Goal: Transaction & Acquisition: Purchase product/service

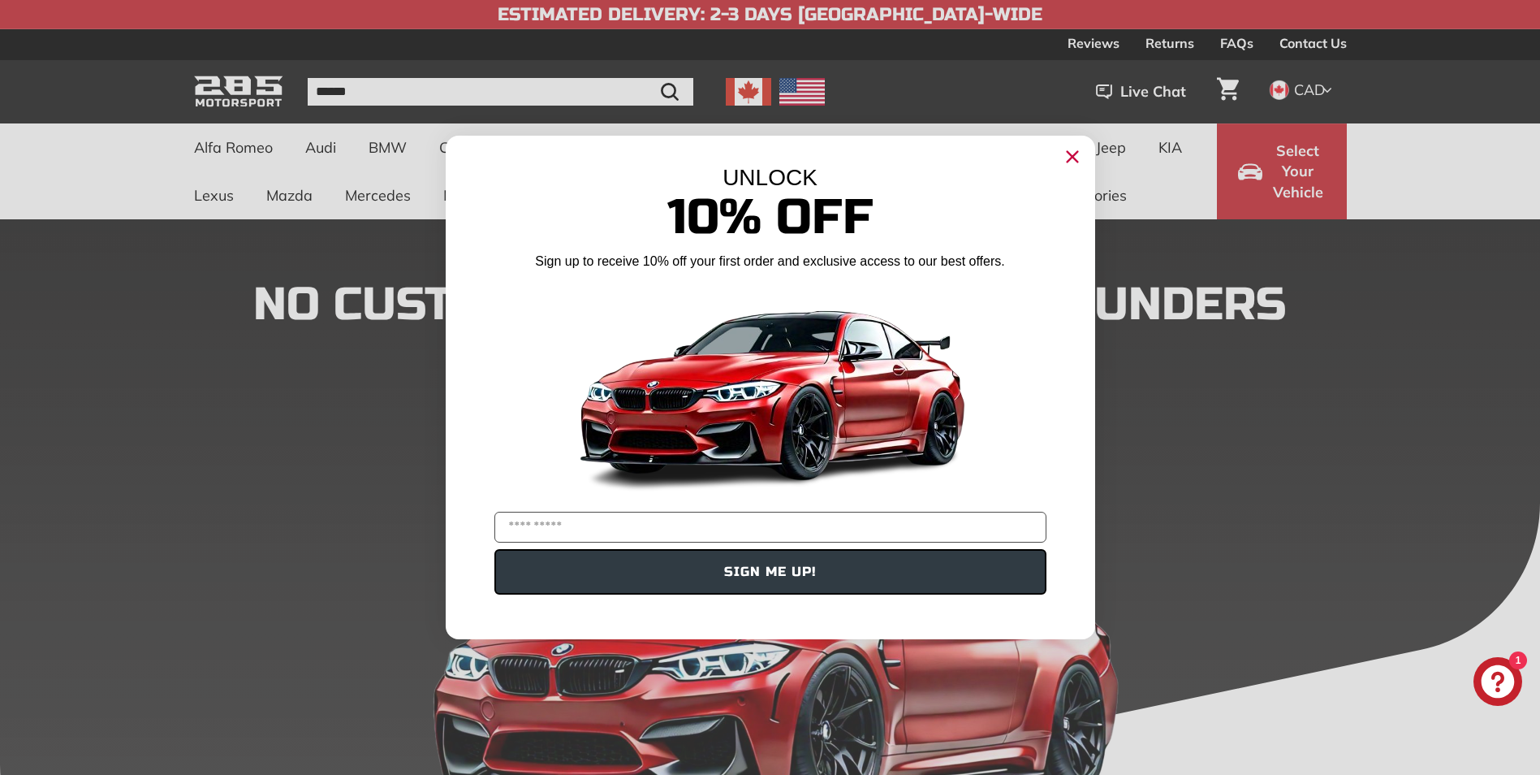
click at [401, 175] on div "Close dialog UNLOCK 10% Off Sign up to receive 10% off your first order and exc…" at bounding box center [770, 387] width 1540 height 775
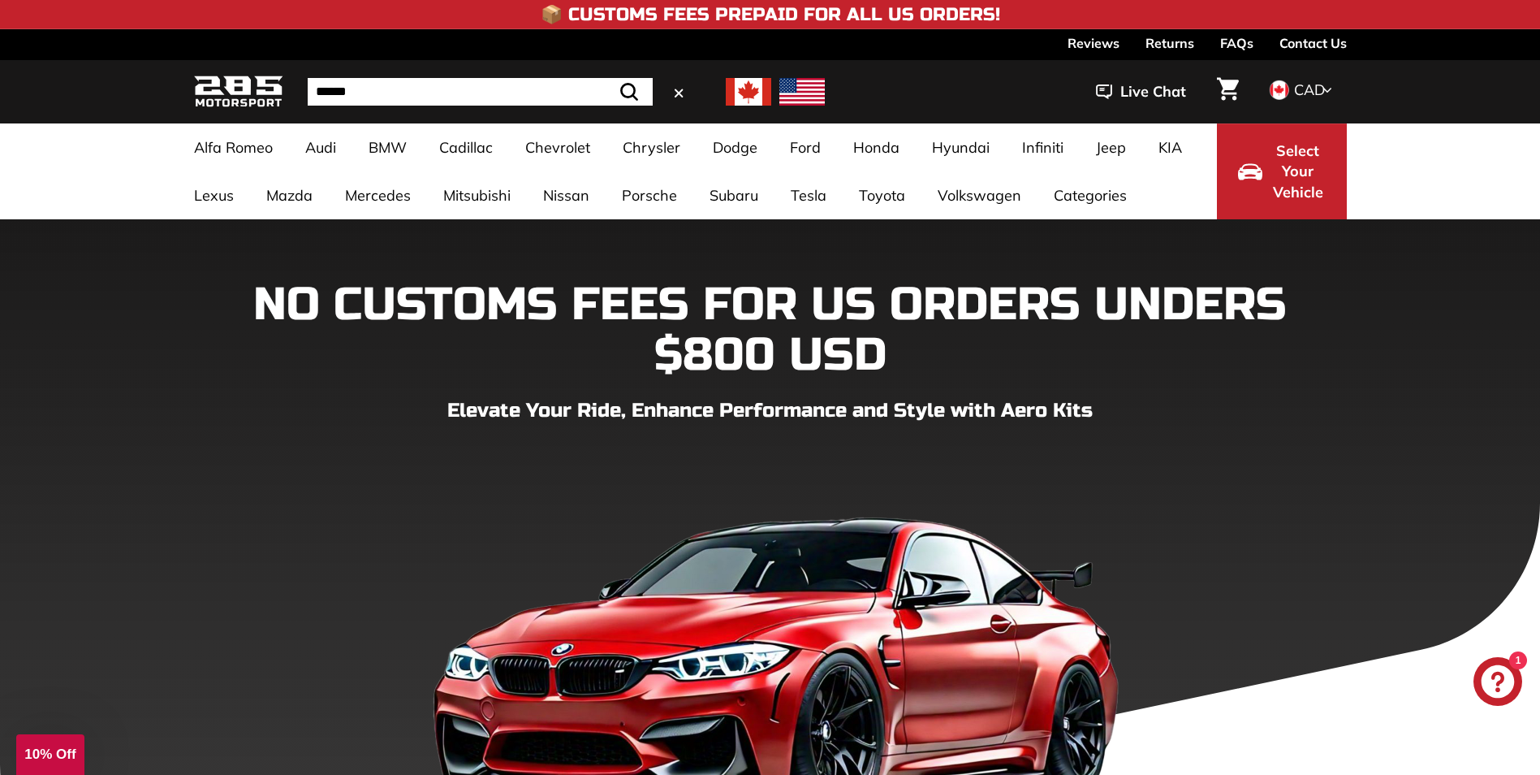
click at [358, 92] on input "Search" at bounding box center [480, 92] width 345 height 28
type input "*******"
click at [606, 78] on button ".cls-1{fill:none;stroke:#000;stroke-miterlimit:10;stroke-width:2px} Search" at bounding box center [629, 92] width 47 height 28
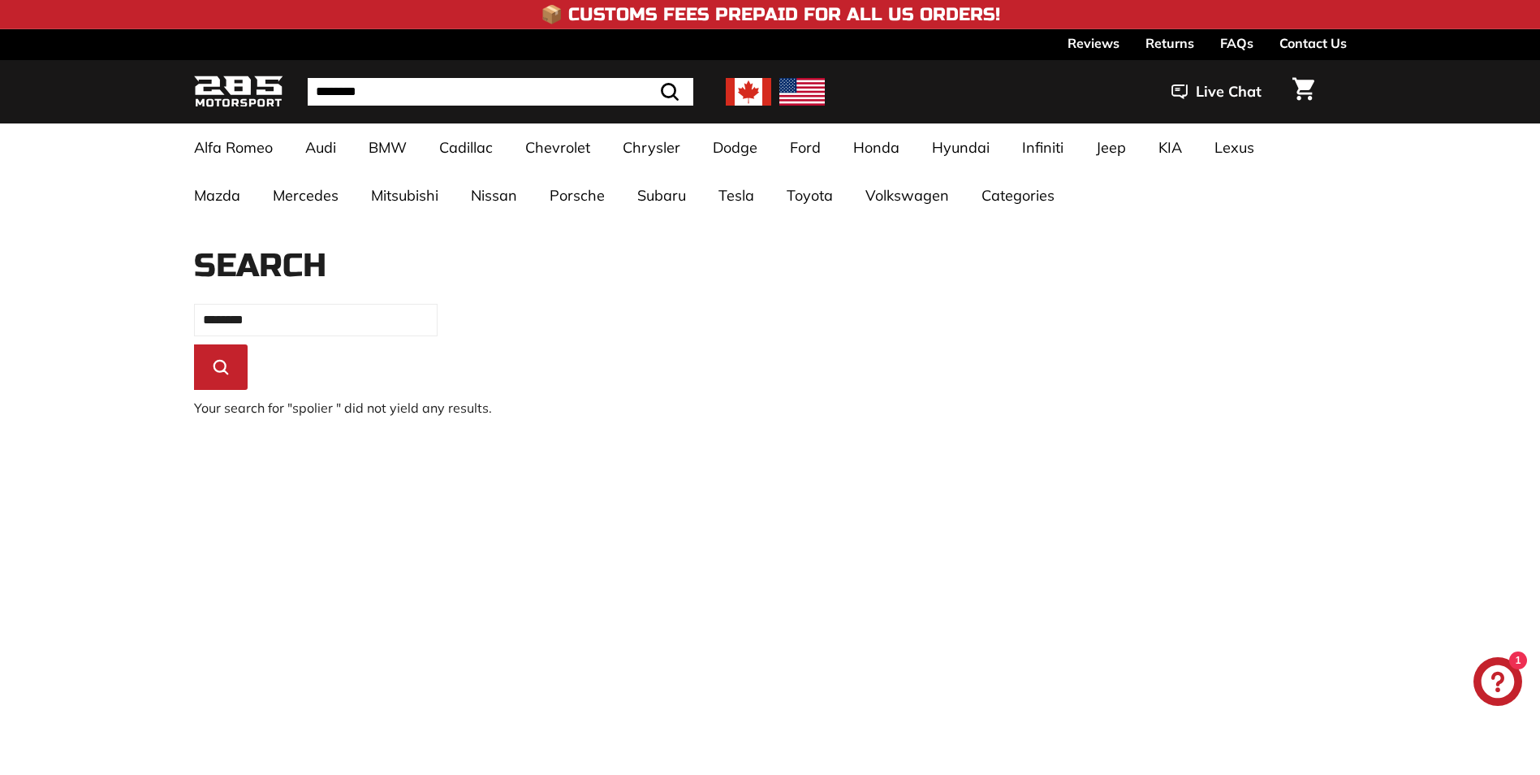
click at [385, 109] on div ". . . Site navigation . . . Site navigation 285 Motorsport ******* Search Close…" at bounding box center [770, 91] width 1153 height 55
click at [384, 85] on input "*******" at bounding box center [480, 92] width 345 height 28
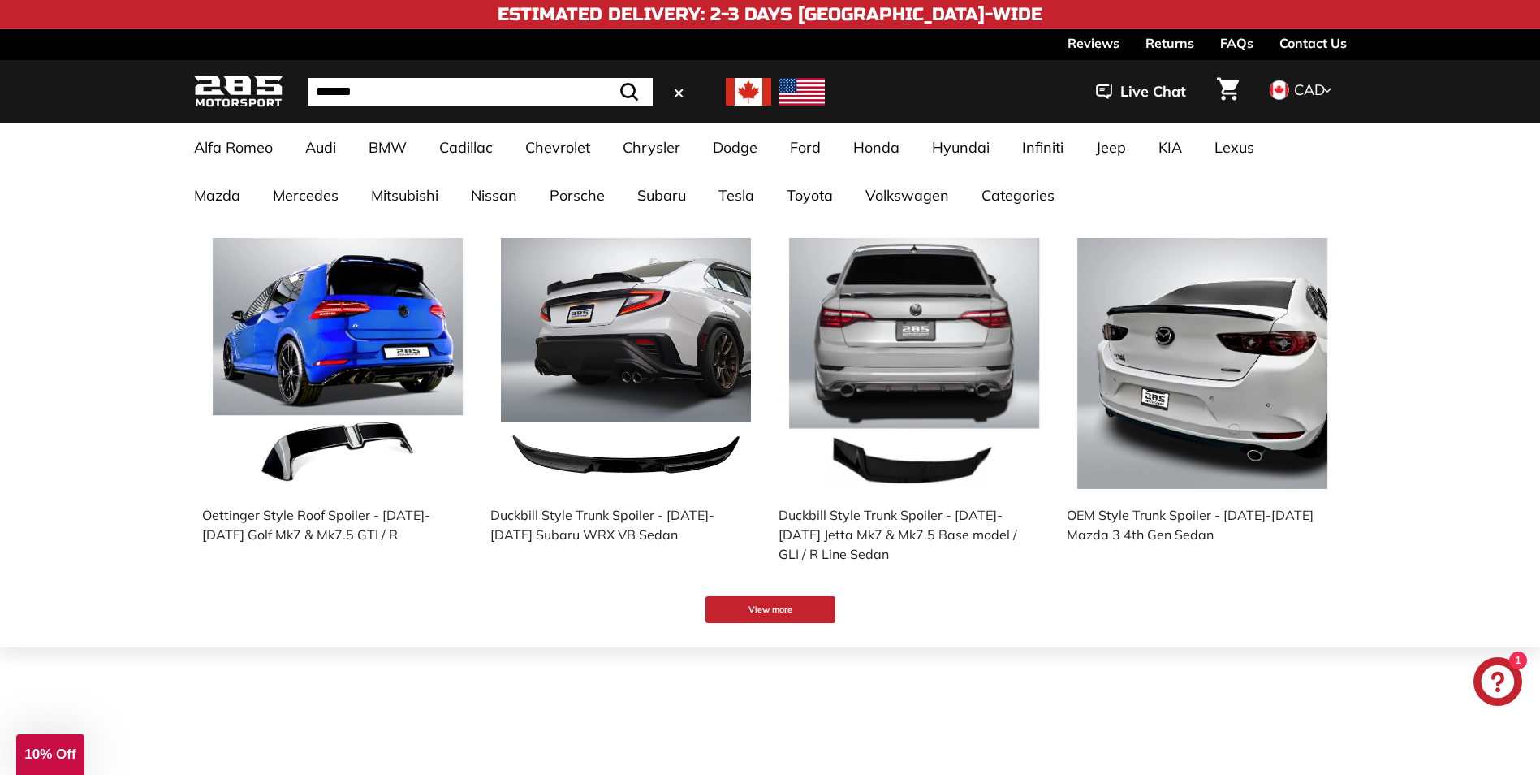
type input "*******"
click at [606, 78] on button ".cls-1{fill:none;stroke:#000;stroke-miterlimit:10;stroke-width:2px} Search" at bounding box center [629, 92] width 47 height 28
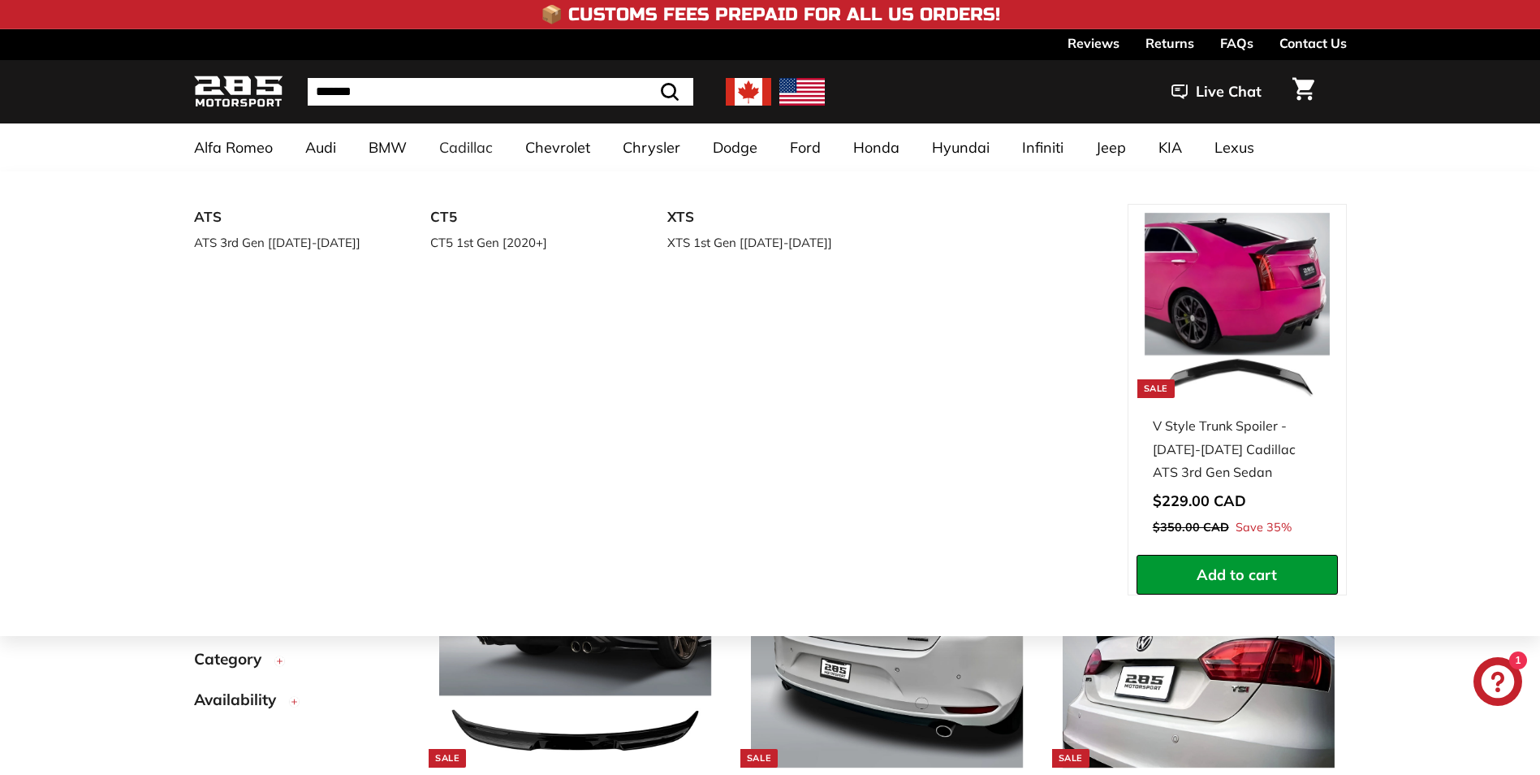
select select "*********"
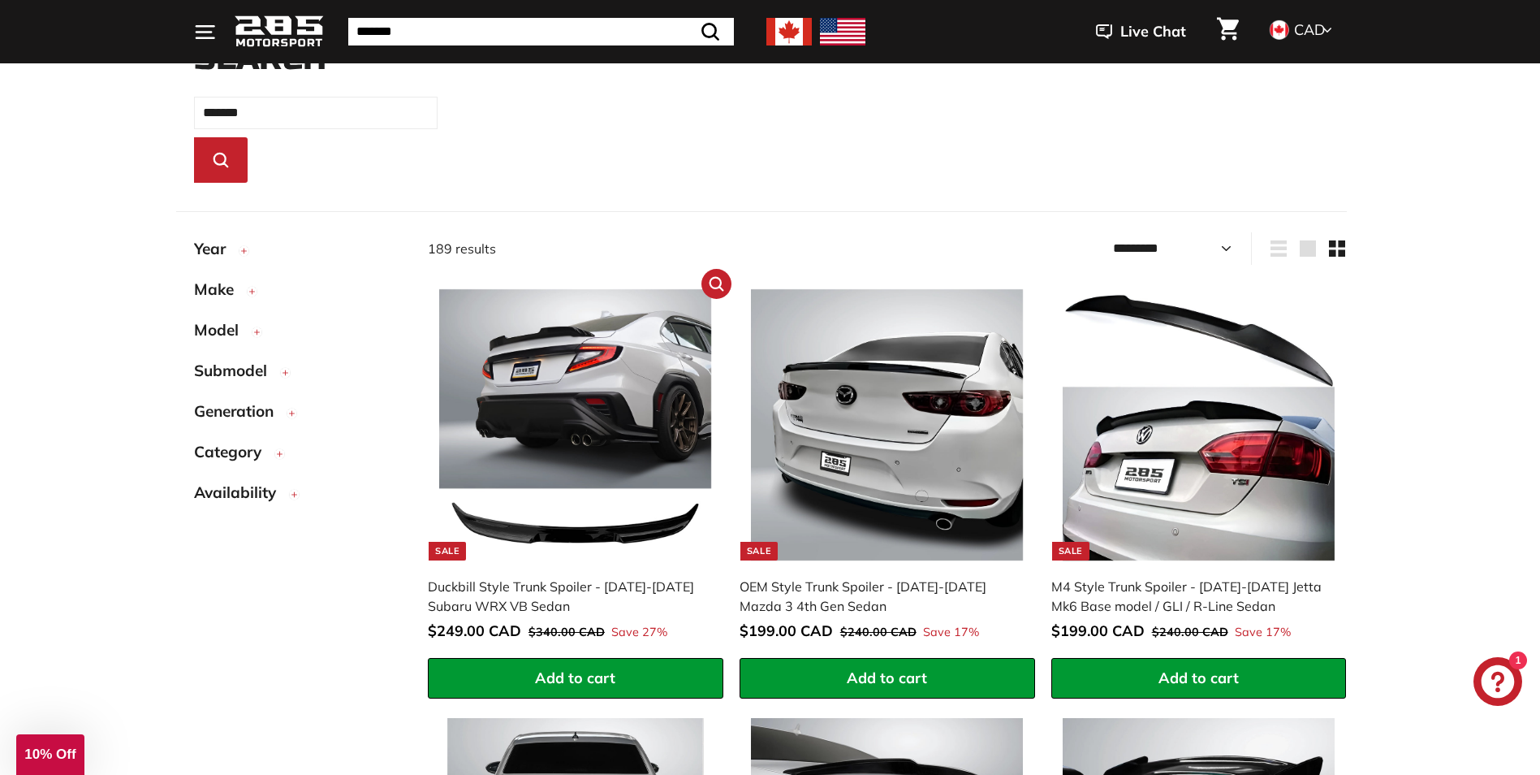
scroll to position [114, 0]
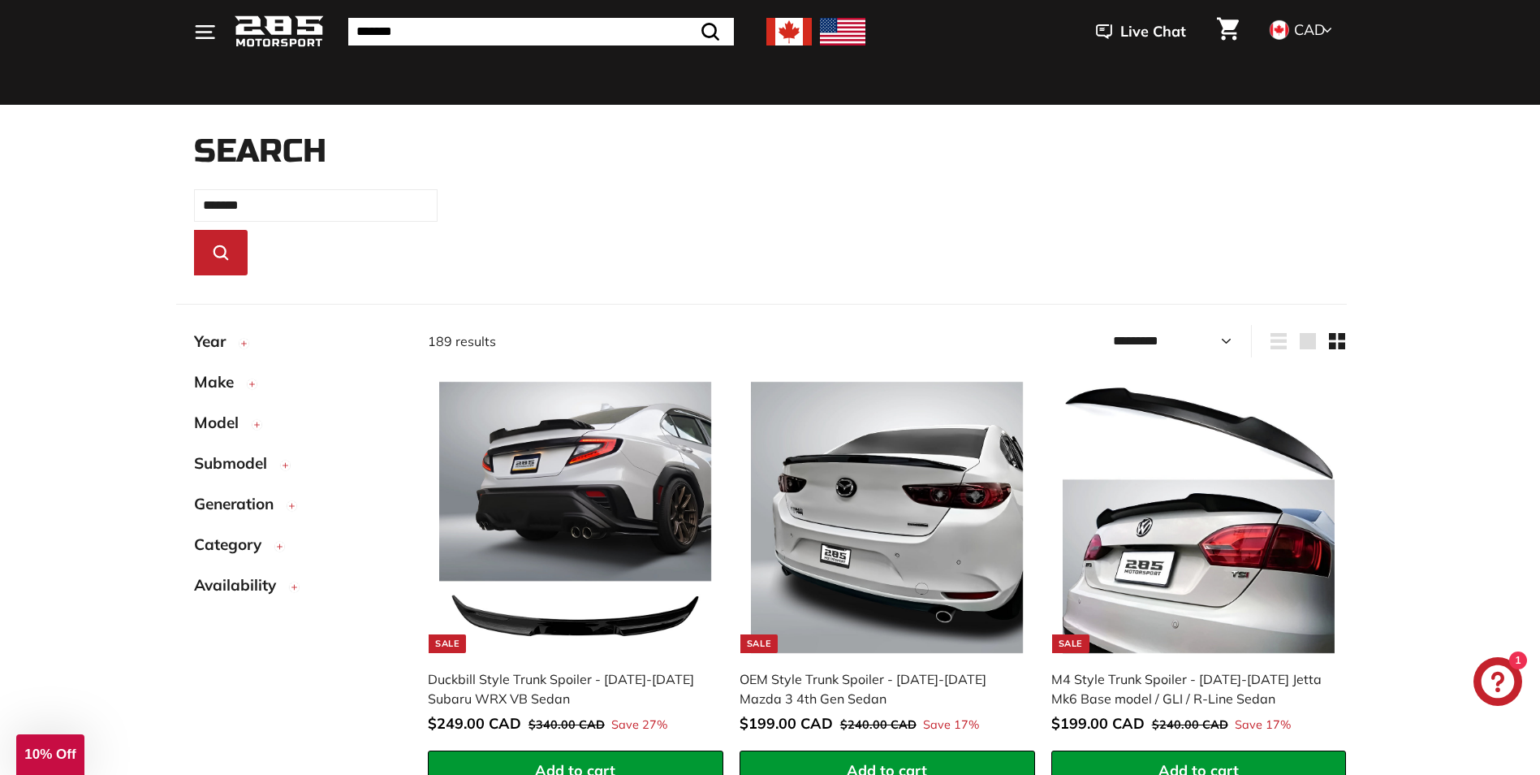
click at [244, 424] on span "Model" at bounding box center [222, 423] width 57 height 24
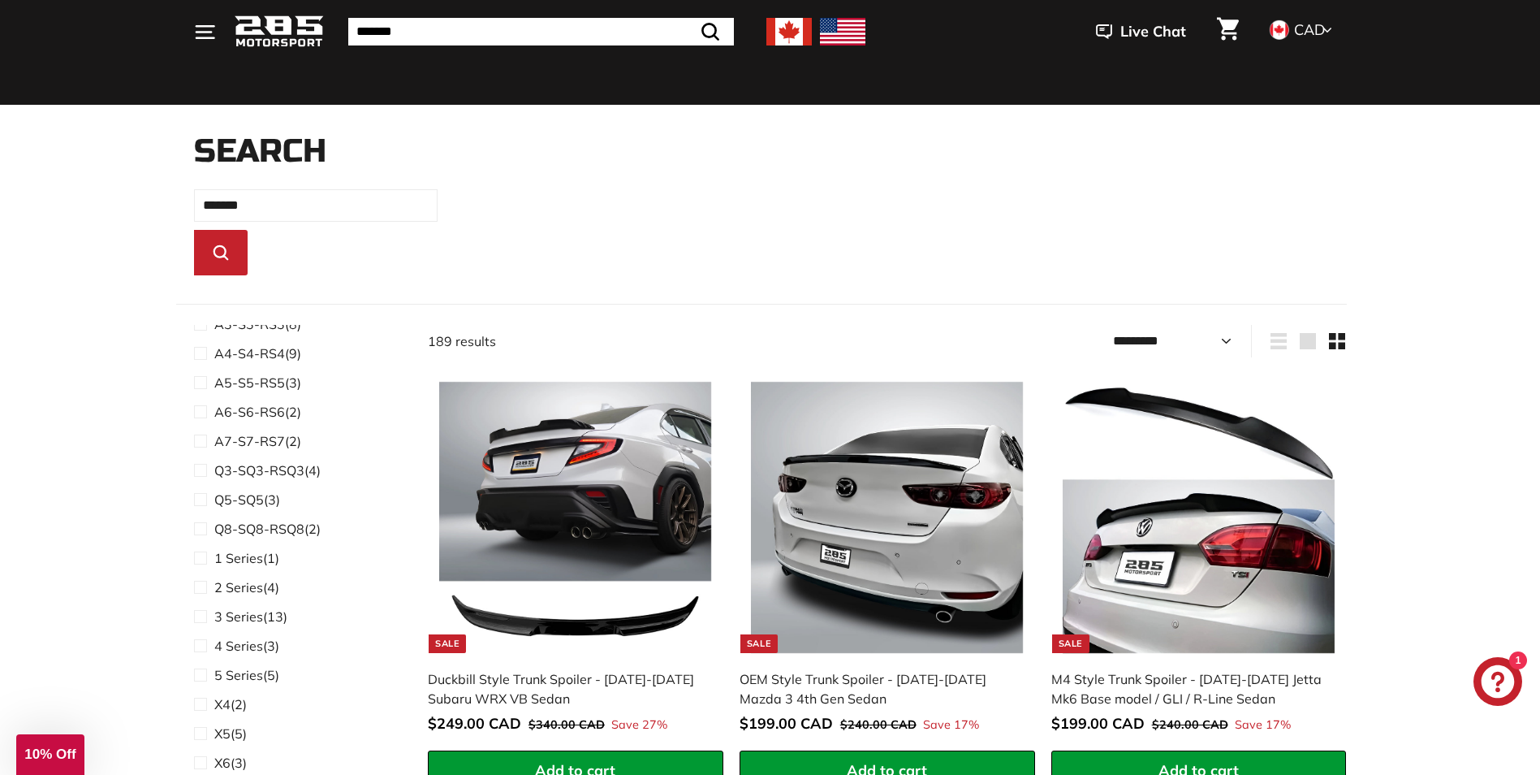
scroll to position [0, 0]
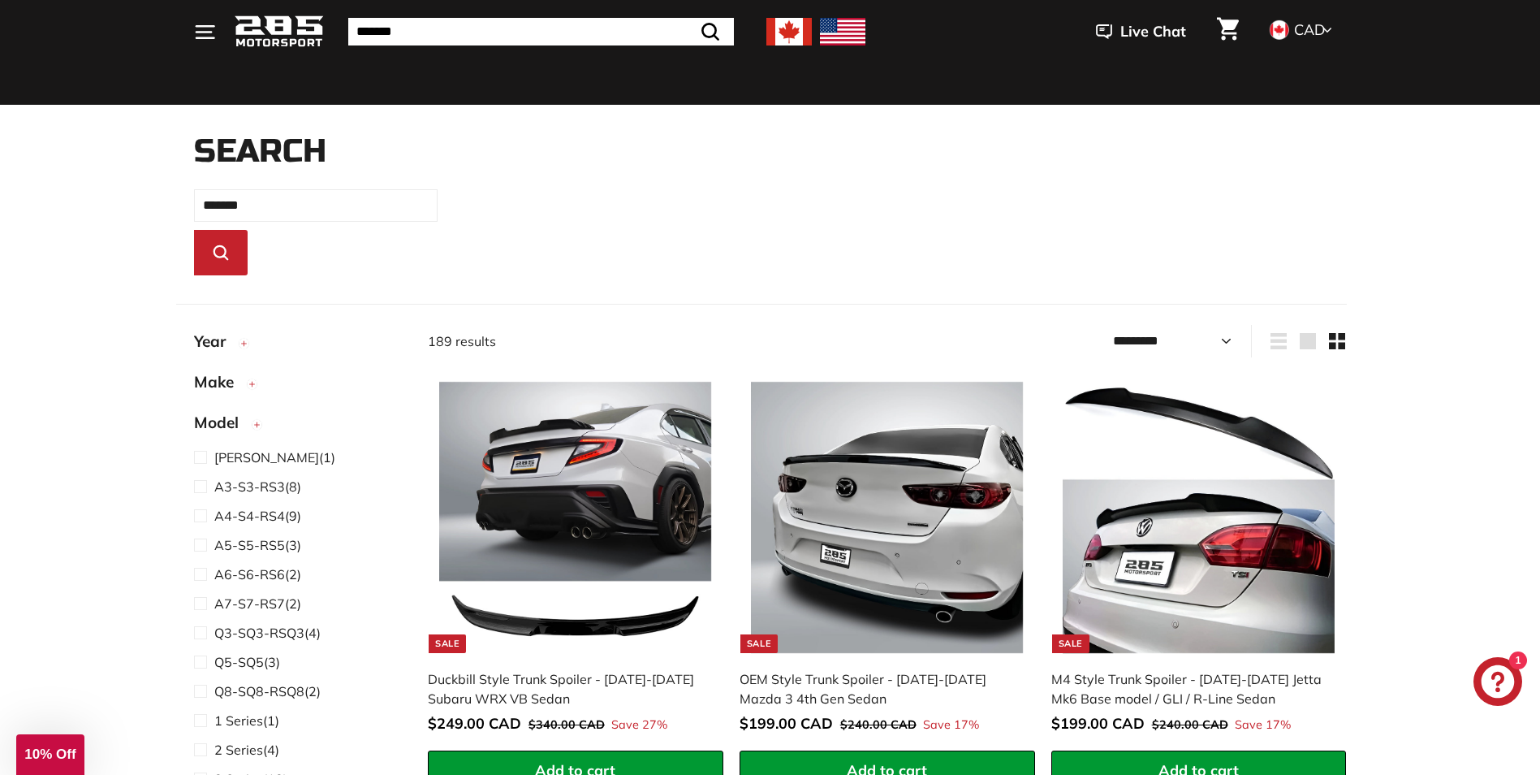
click at [240, 388] on span "Make" at bounding box center [220, 382] width 52 height 24
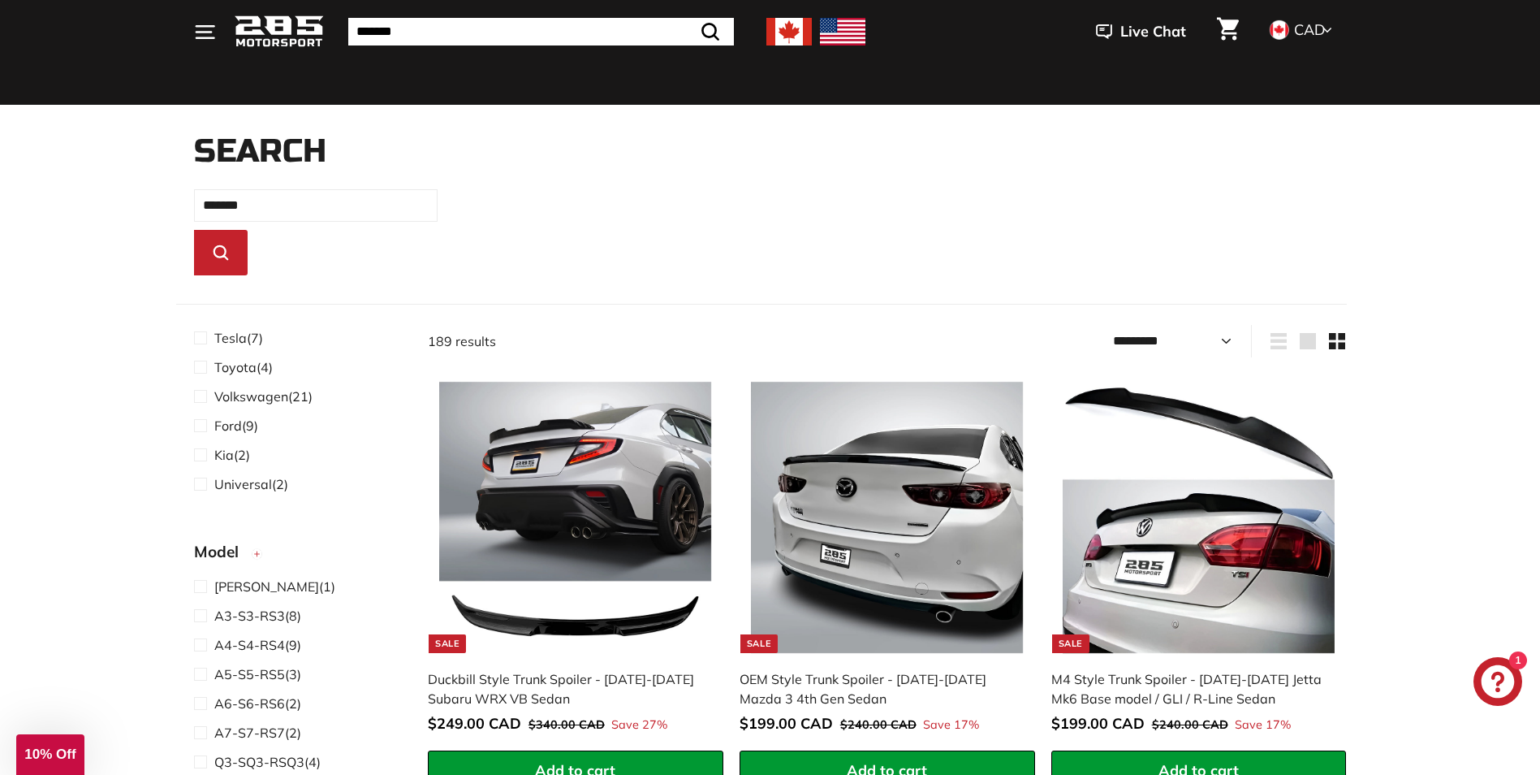
scroll to position [568, 0]
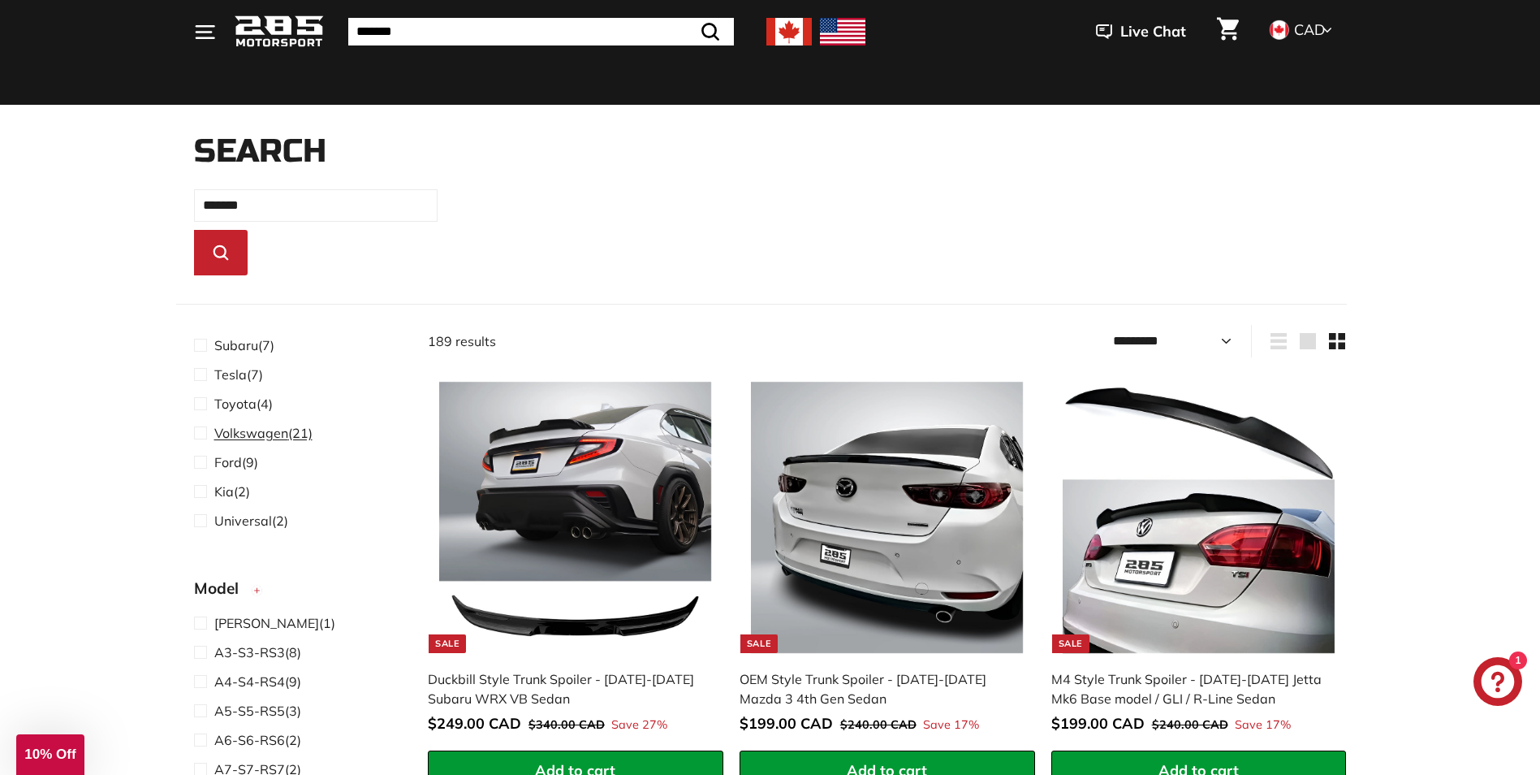
click at [236, 434] on span "Volkswagen" at bounding box center [251, 433] width 74 height 16
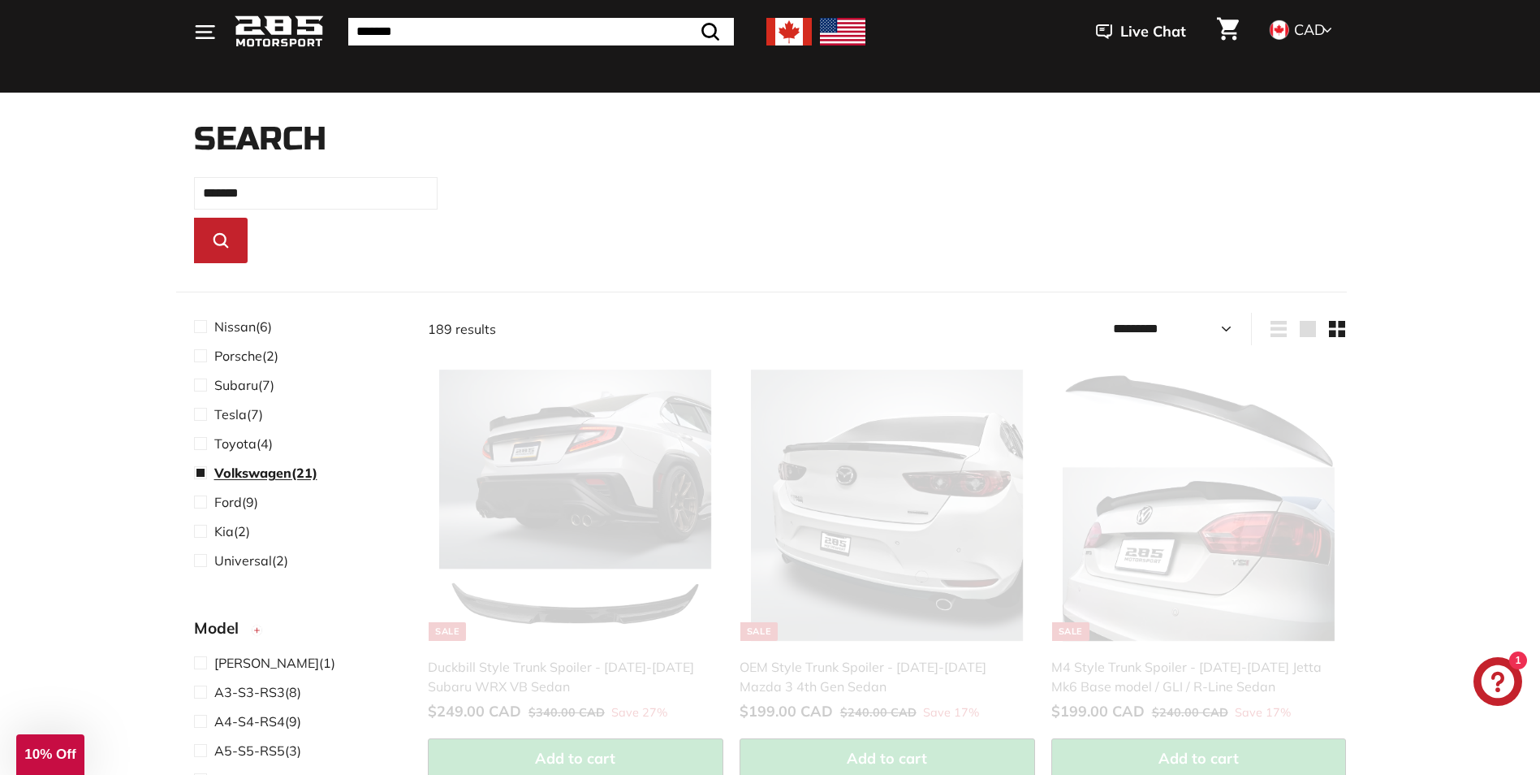
scroll to position [620, 0]
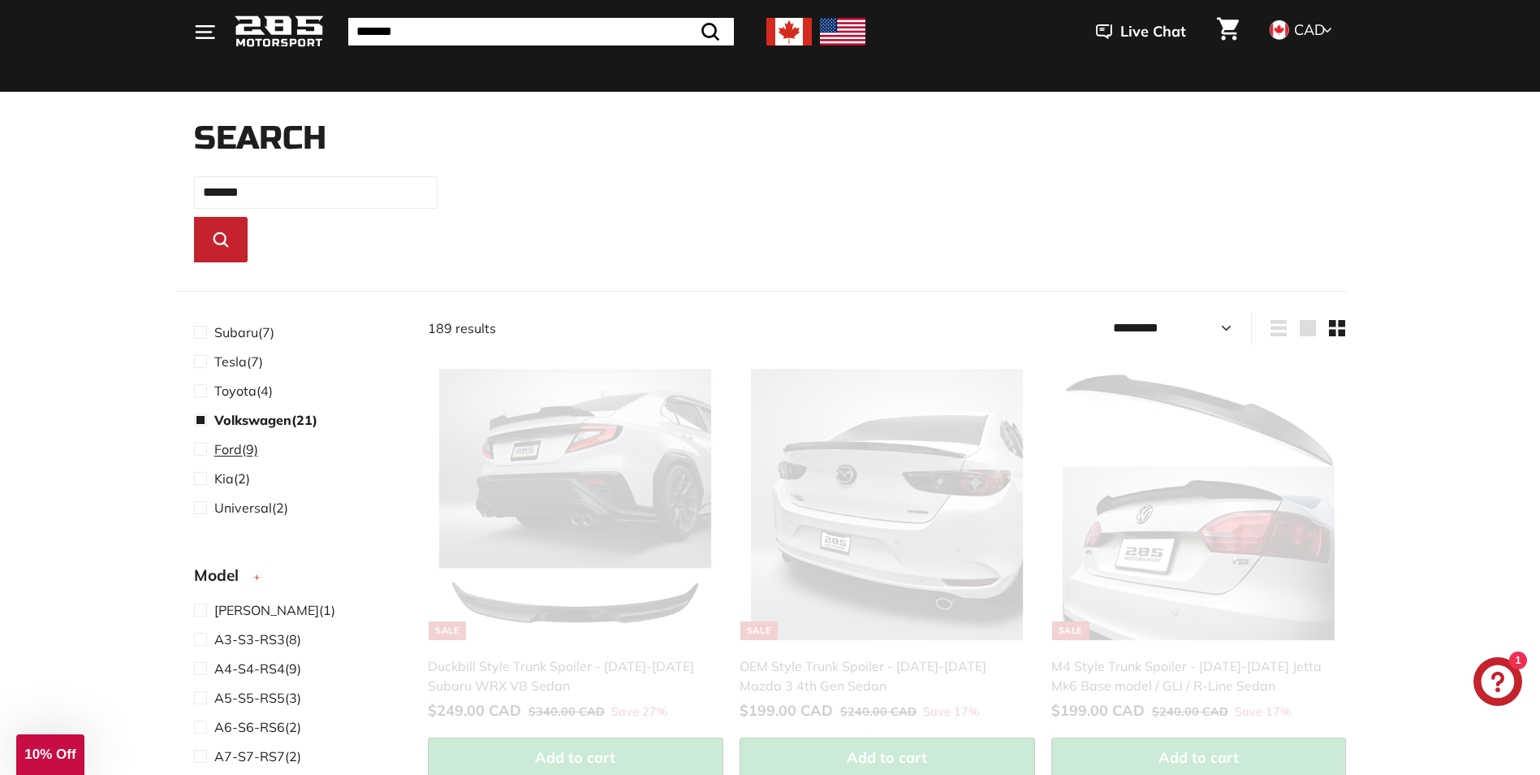
select select "*********"
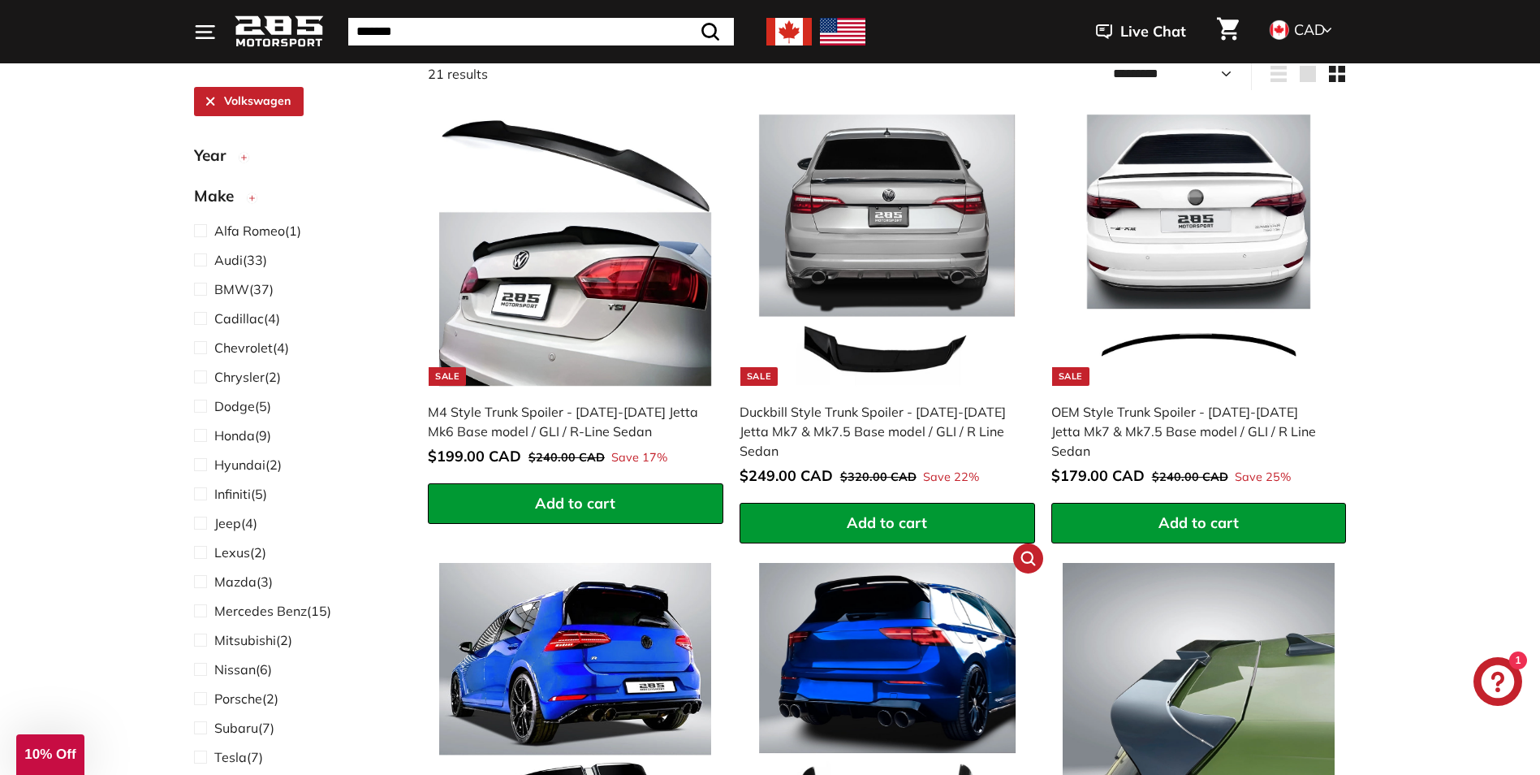
scroll to position [371, 0]
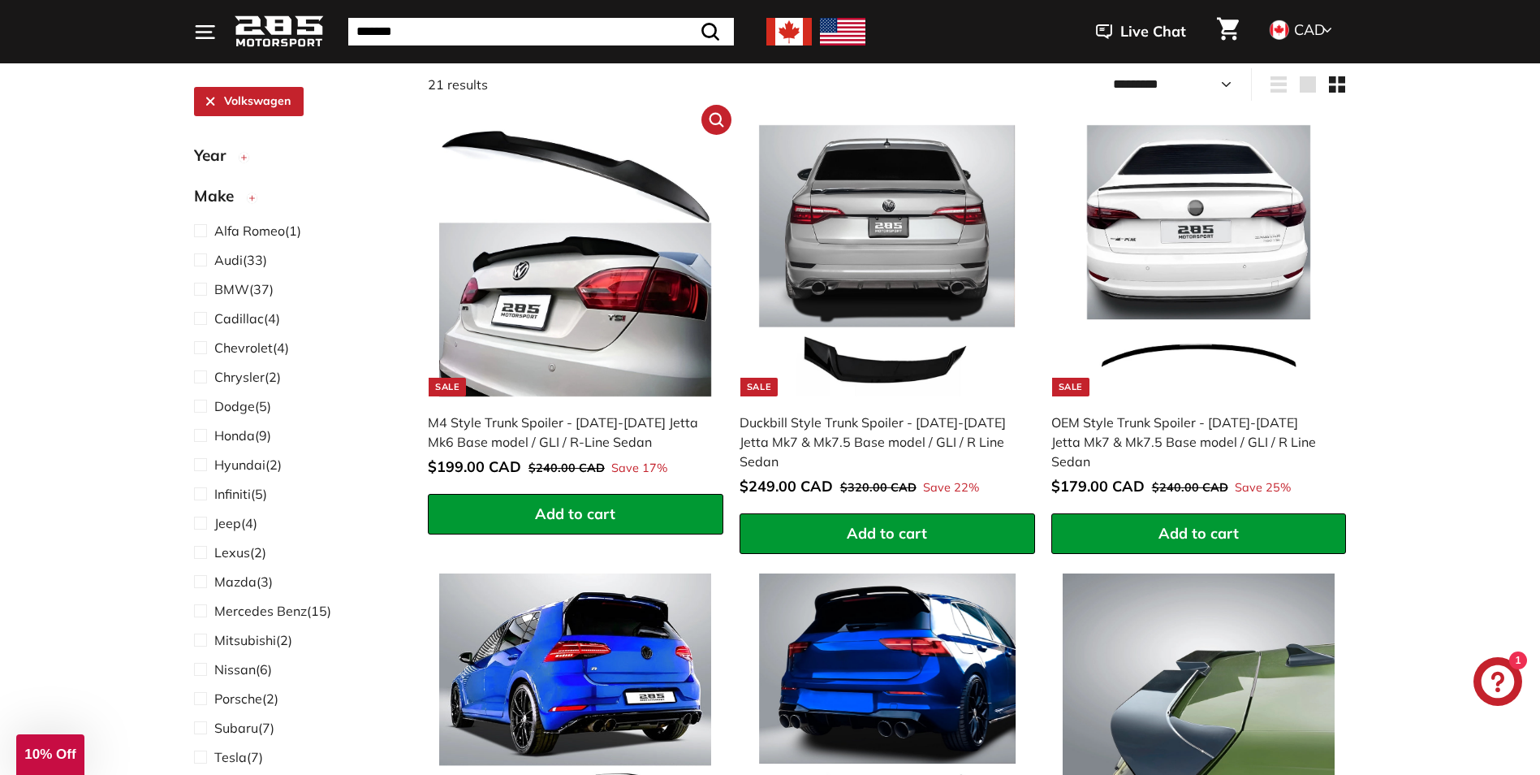
click at [601, 506] on span "Add to cart" at bounding box center [575, 513] width 80 height 19
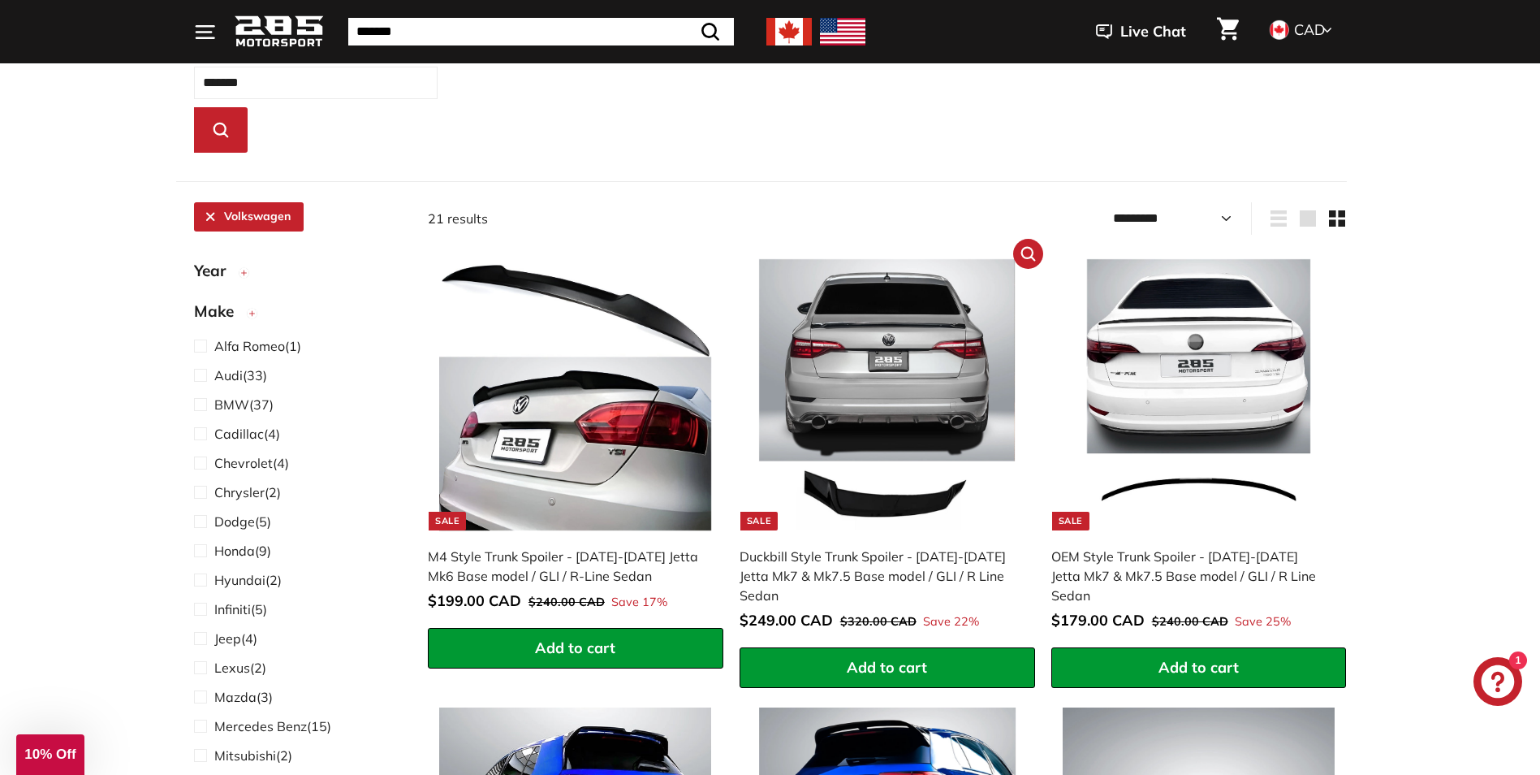
scroll to position [209, 0]
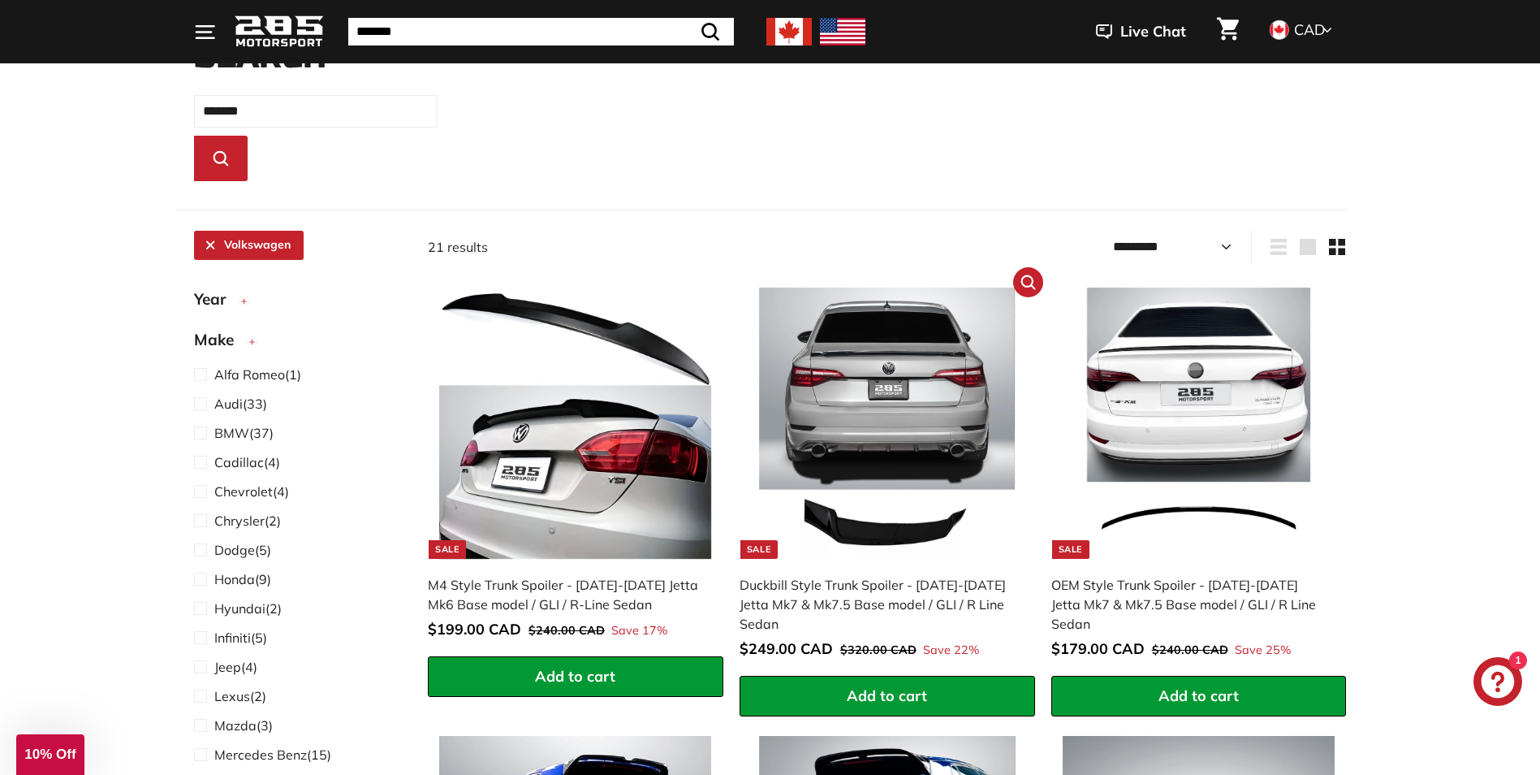
click at [809, 589] on div "Duckbill Style Trunk Spoiler - 2019-2025 Jetta Mk7 & Mk7.5 Base model / GLI / R…" at bounding box center [879, 604] width 279 height 58
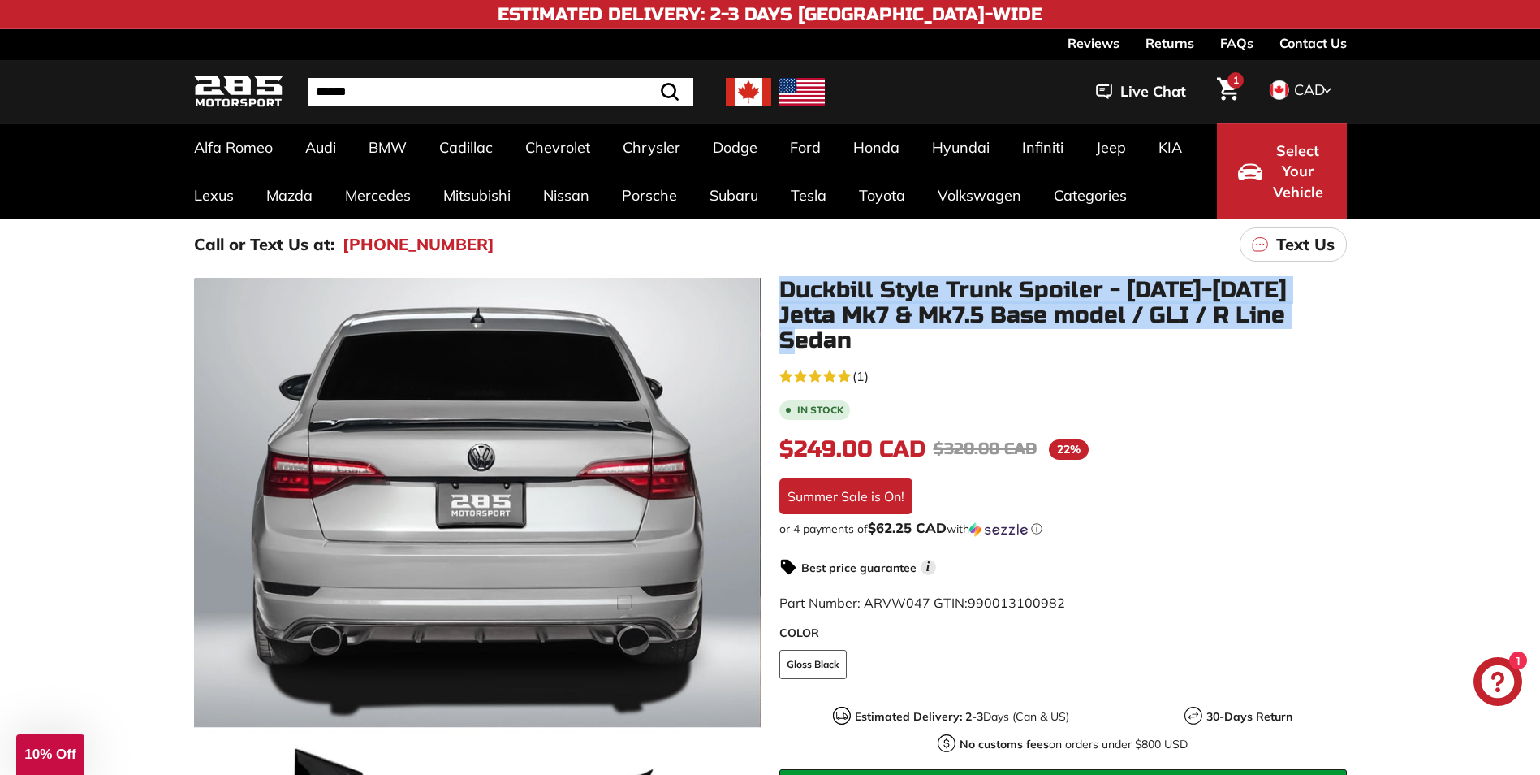
drag, startPoint x: 782, startPoint y: 282, endPoint x: 1328, endPoint y: 309, distance: 547.1
click at [1328, 309] on h1 "Duckbill Style Trunk Spoiler - [DATE]-[DATE] Jetta Mk7 & Mk7.5 Base model / GLI…" at bounding box center [1062, 315] width 567 height 75
copy h1 "Duckbill Style Trunk Spoiler - [DATE]-[DATE] Jetta Mk7 & Mk7.5 Base model / GLI…"
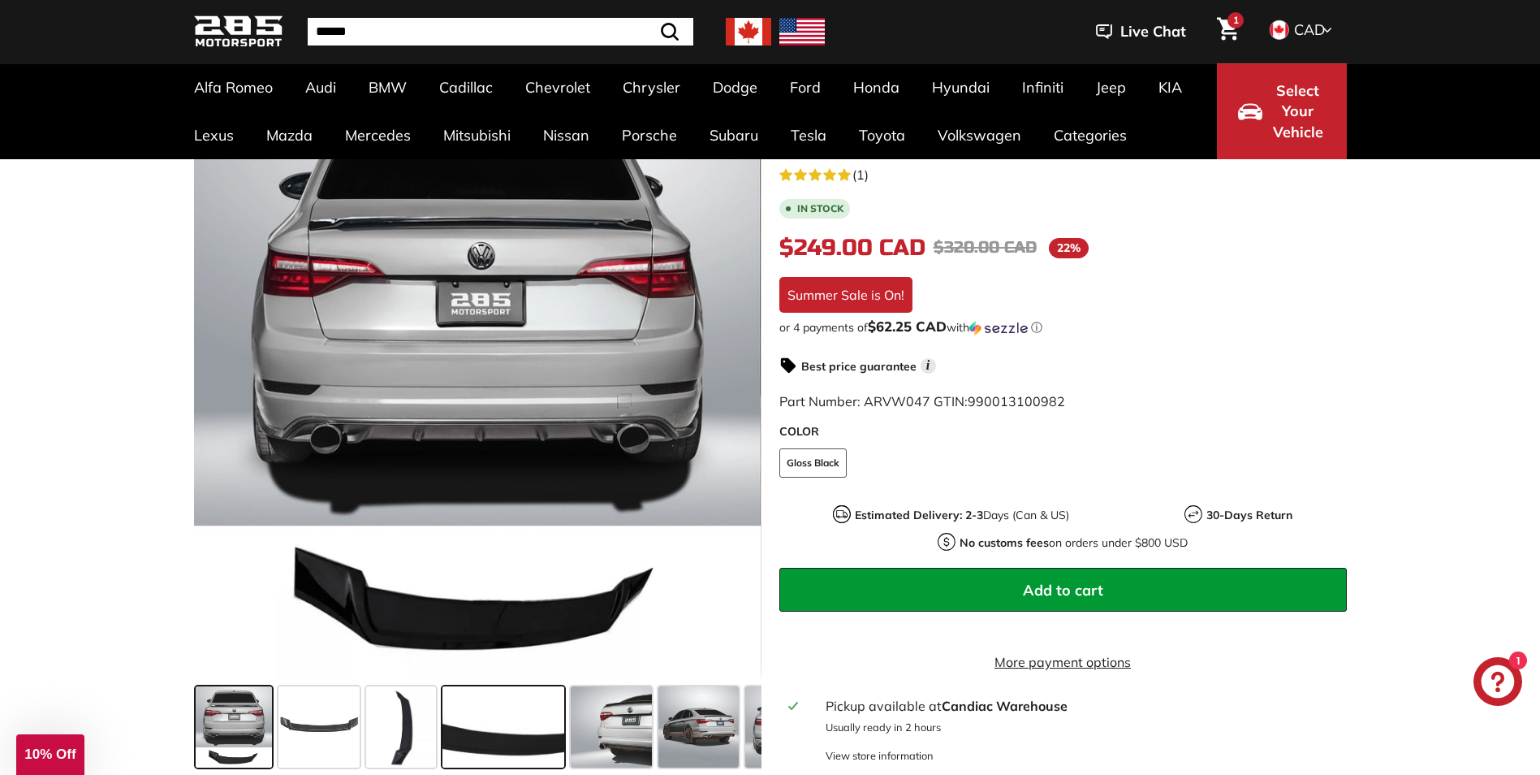
scroll to position [406, 0]
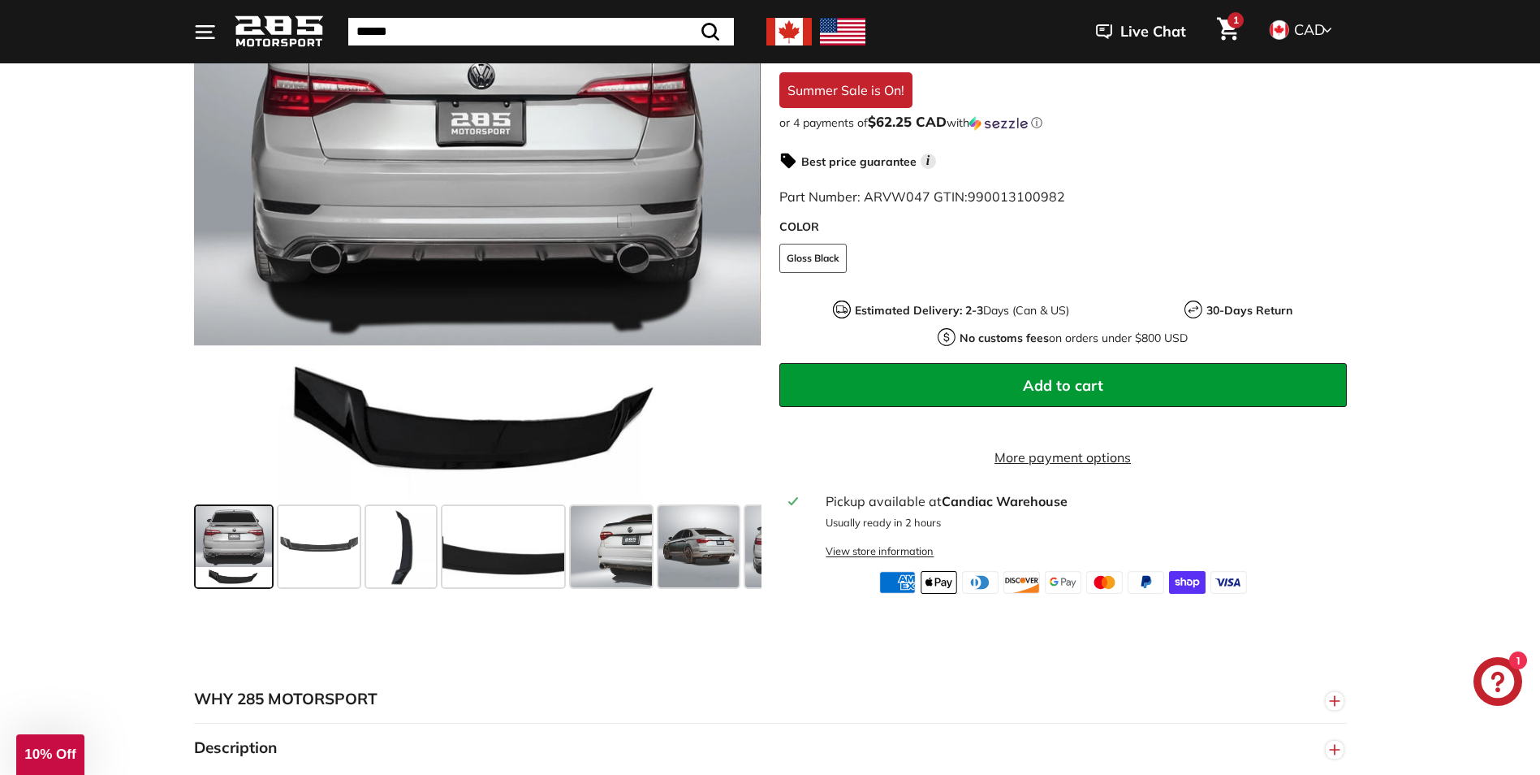
click at [894, 543] on div "View store information" at bounding box center [880, 550] width 108 height 15
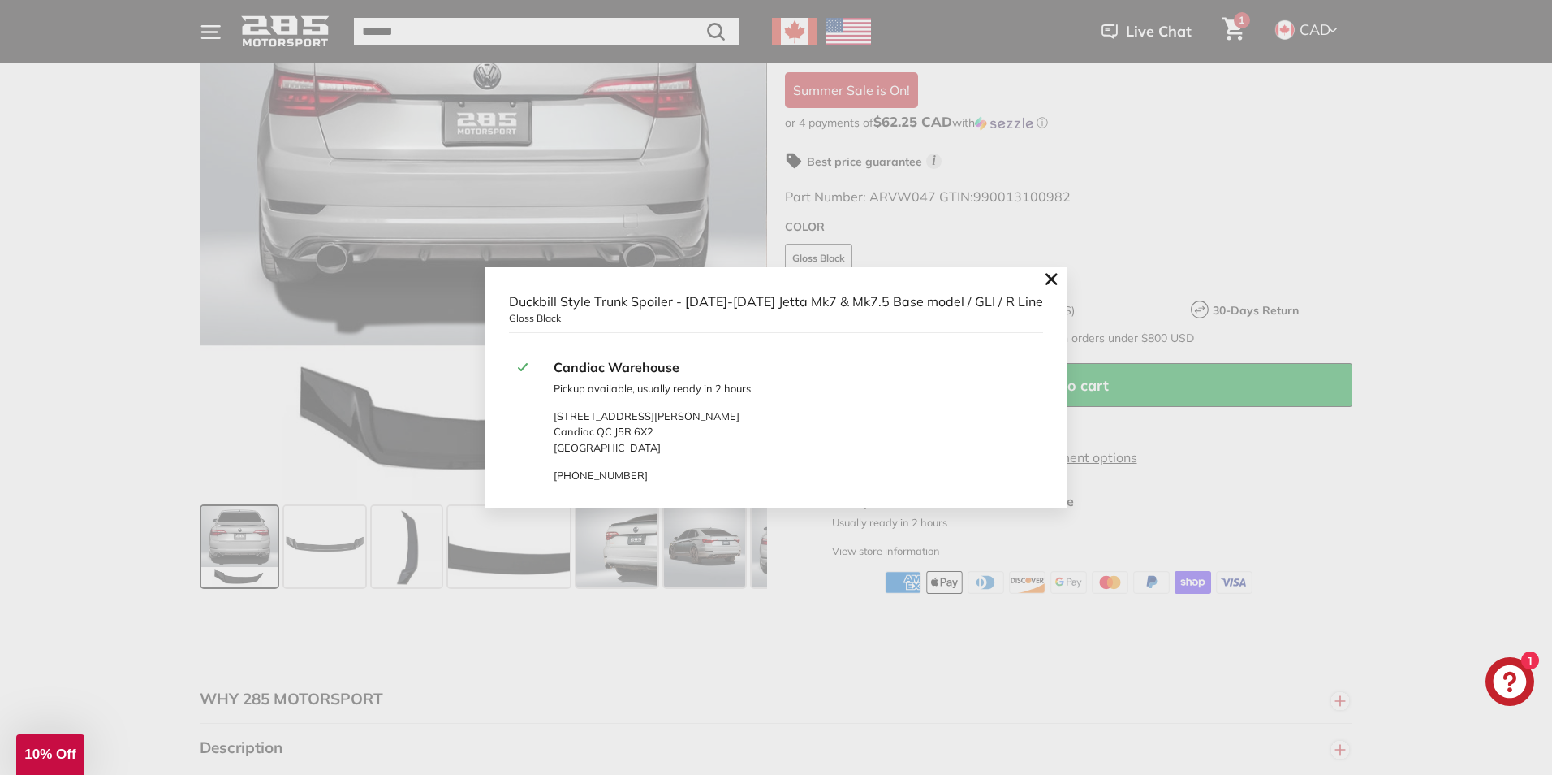
click at [1040, 280] on icon ".cls-1{fill:none;stroke:#000;stroke-miterlimit:10;stroke-width:2px}" at bounding box center [1051, 279] width 23 height 23
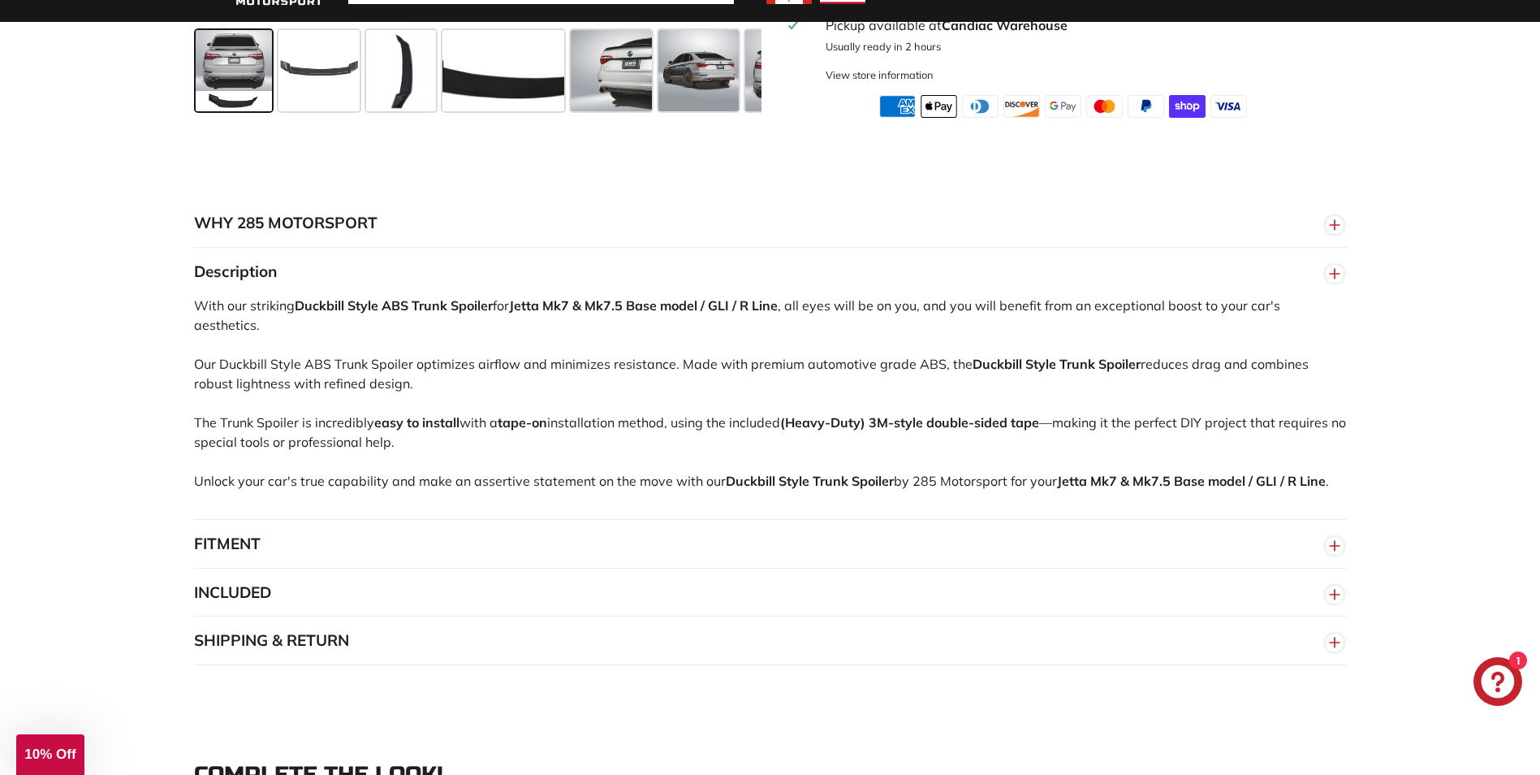
scroll to position [893, 0]
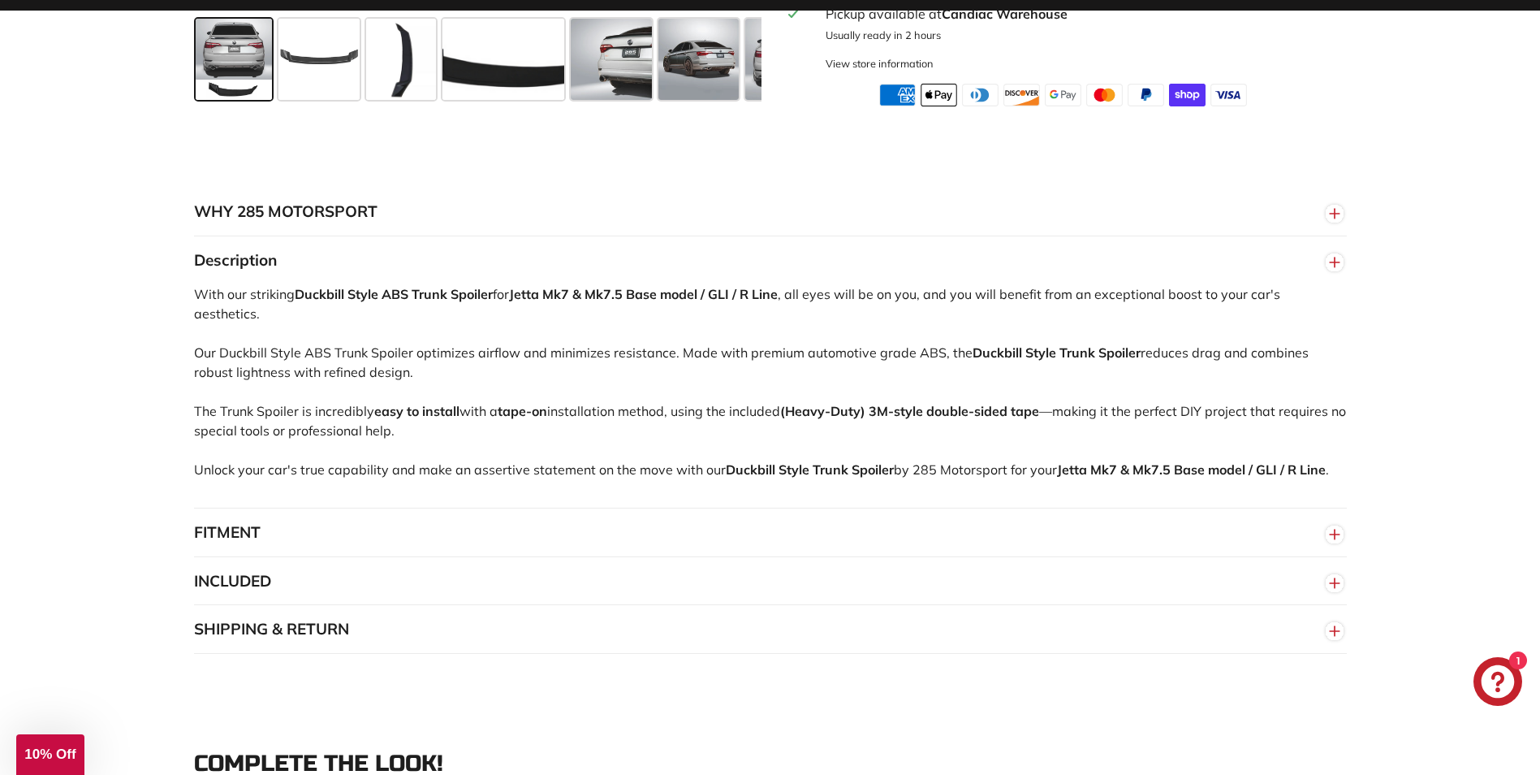
click at [416, 620] on button "SHIPPING & RETURN" at bounding box center [770, 629] width 1153 height 49
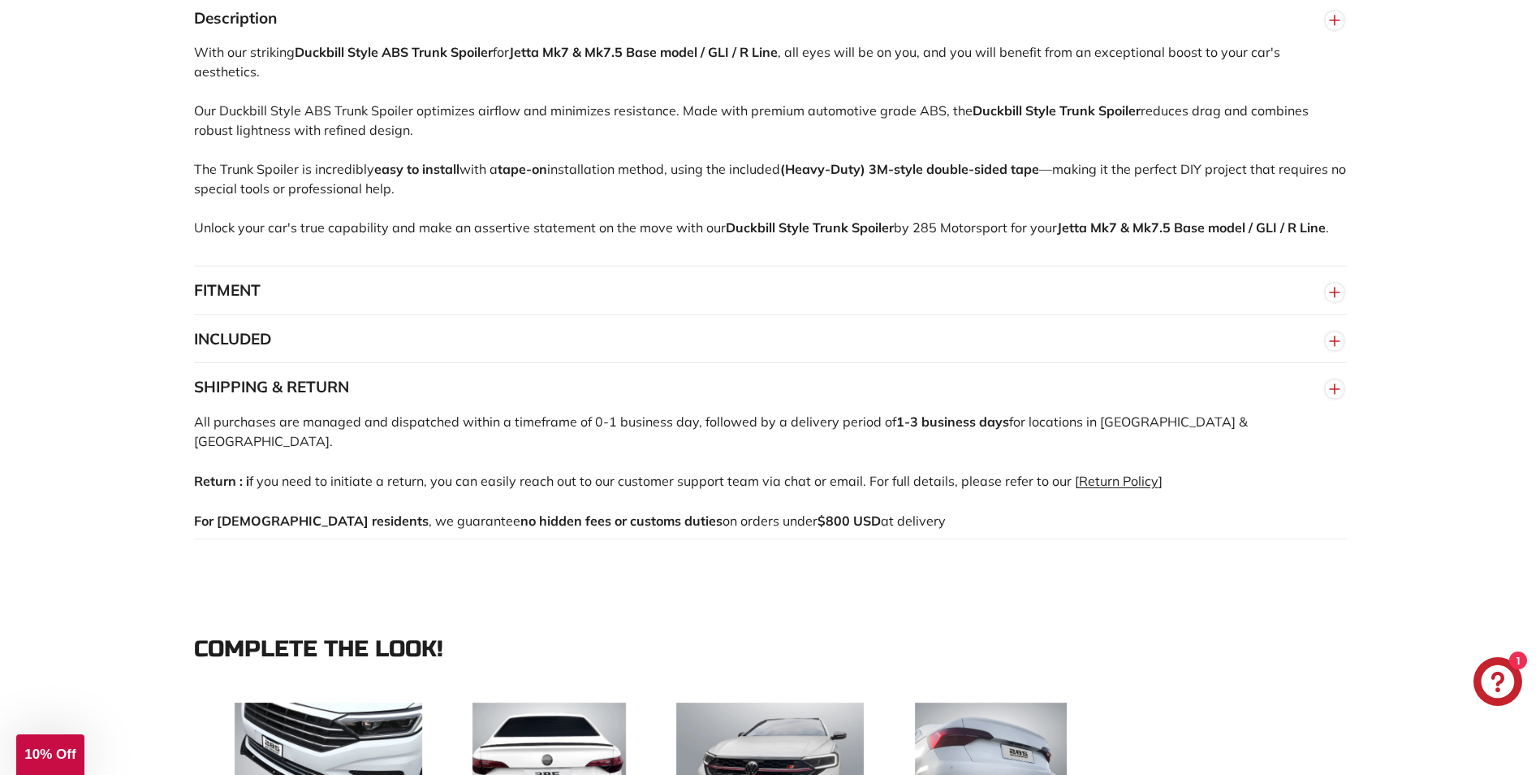
scroll to position [1137, 0]
click at [690, 347] on button "INCLUDED" at bounding box center [770, 337] width 1153 height 49
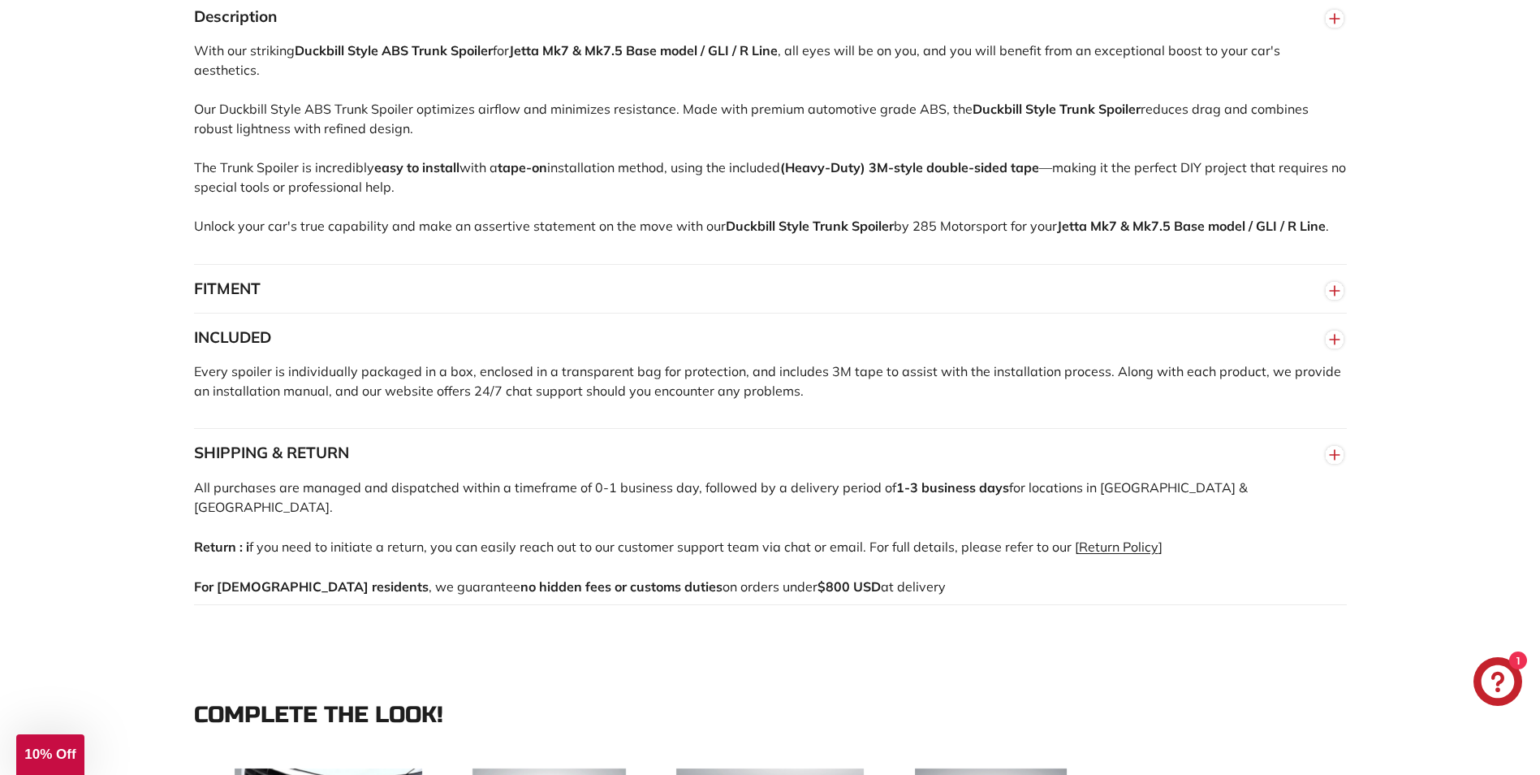
click at [638, 278] on button "FITMENT" at bounding box center [770, 289] width 1153 height 49
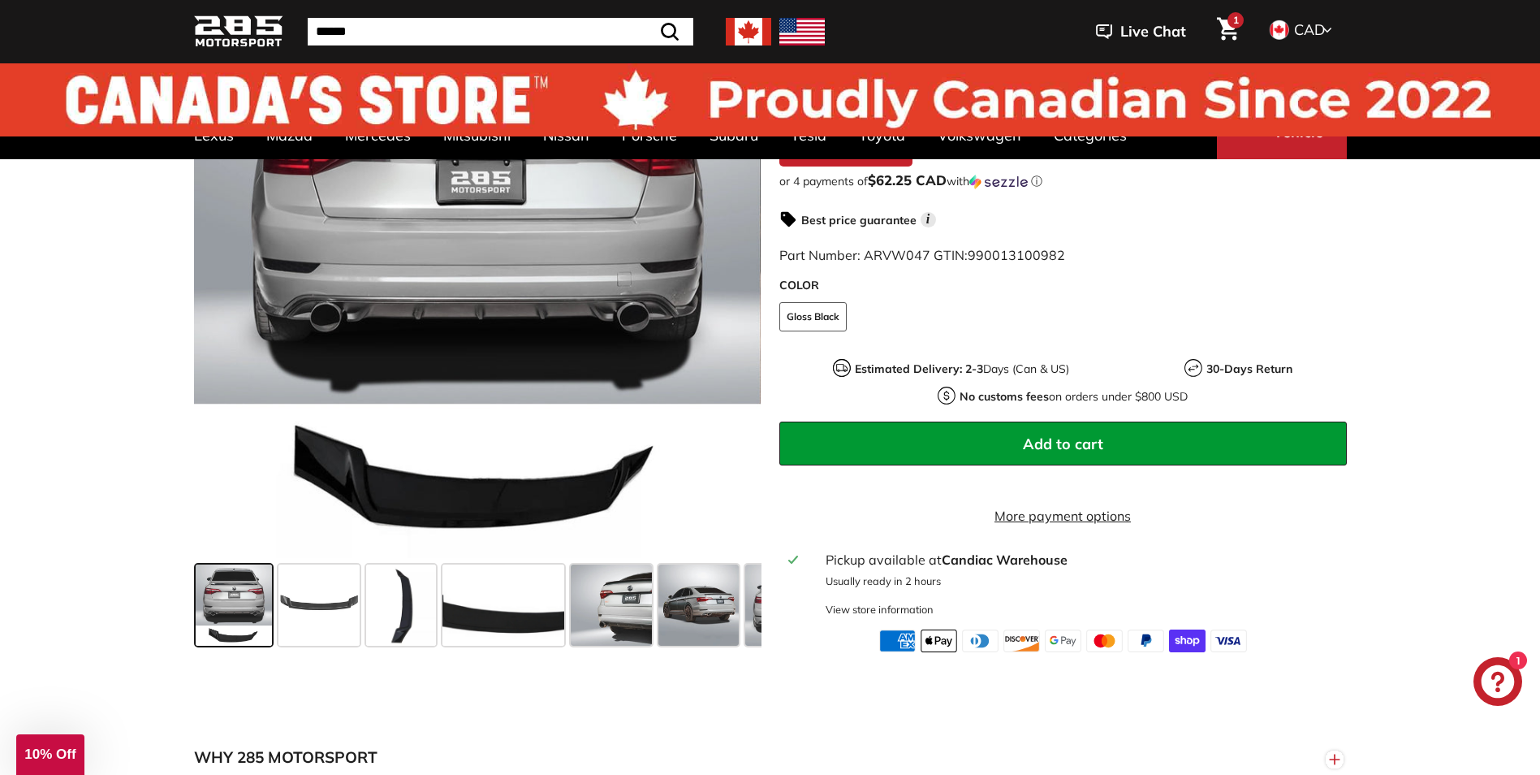
scroll to position [0, 0]
